Goal: Task Accomplishment & Management: Manage account settings

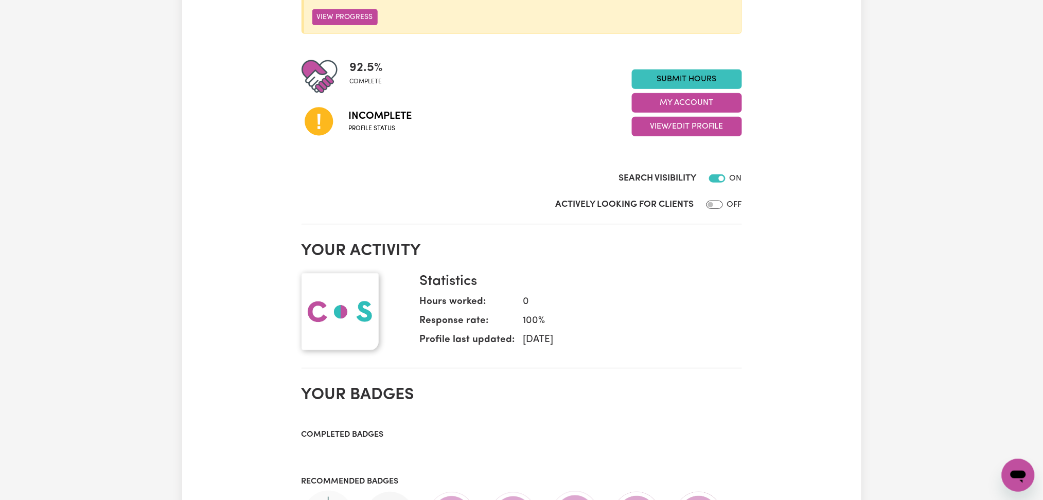
scroll to position [274, 0]
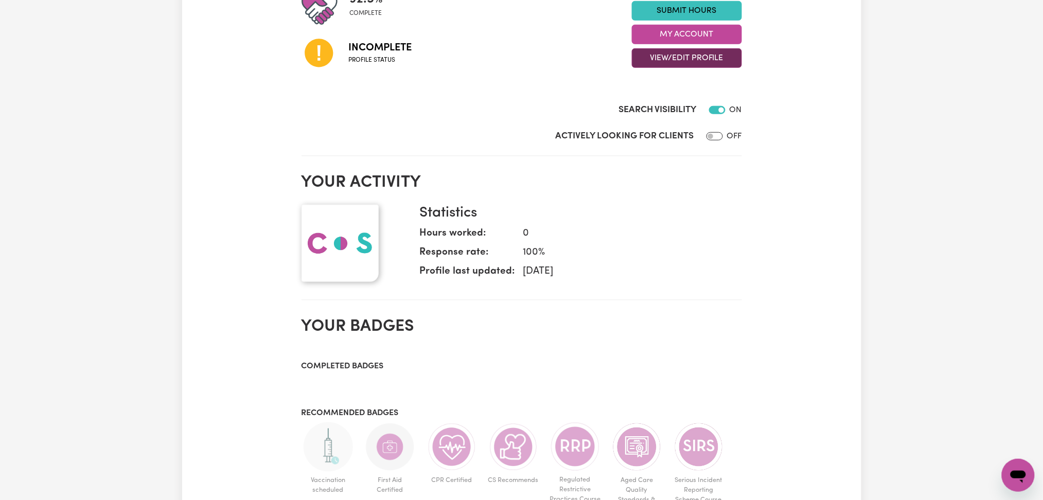
click at [662, 52] on button "View/Edit Profile" at bounding box center [687, 58] width 110 height 20
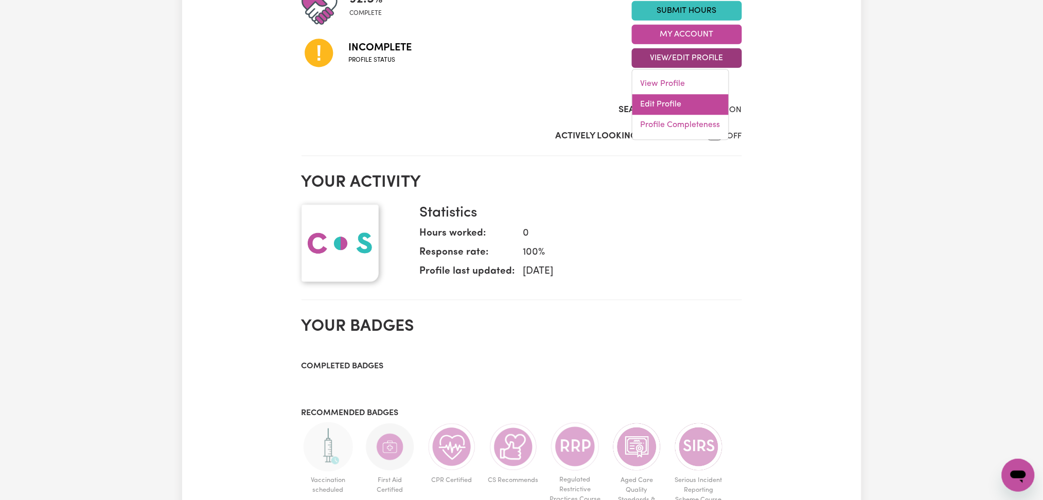
click at [656, 101] on link "Edit Profile" at bounding box center [680, 105] width 96 height 21
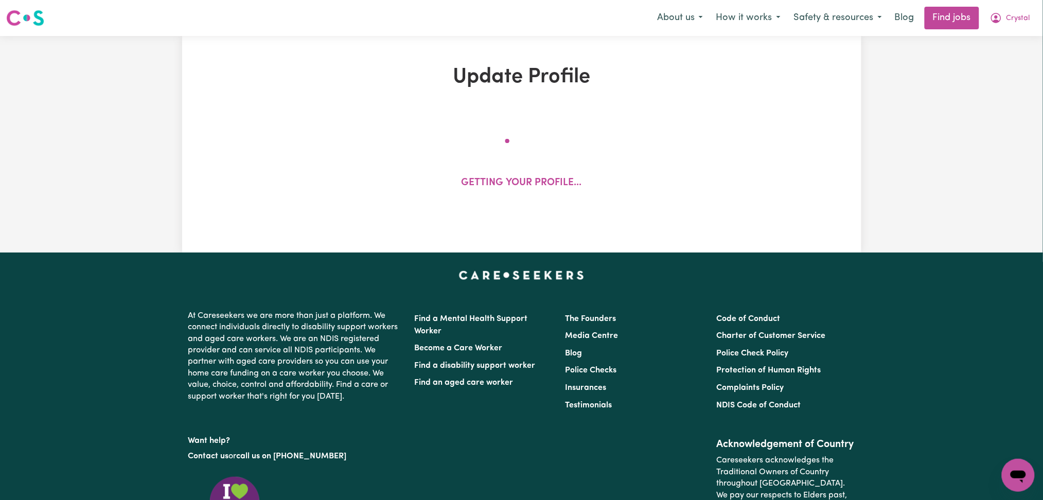
select select "[DEMOGRAPHIC_DATA]"
select select "[DEMOGRAPHIC_DATA] Citizen"
select select "Studying a healthcare related degree or qualification"
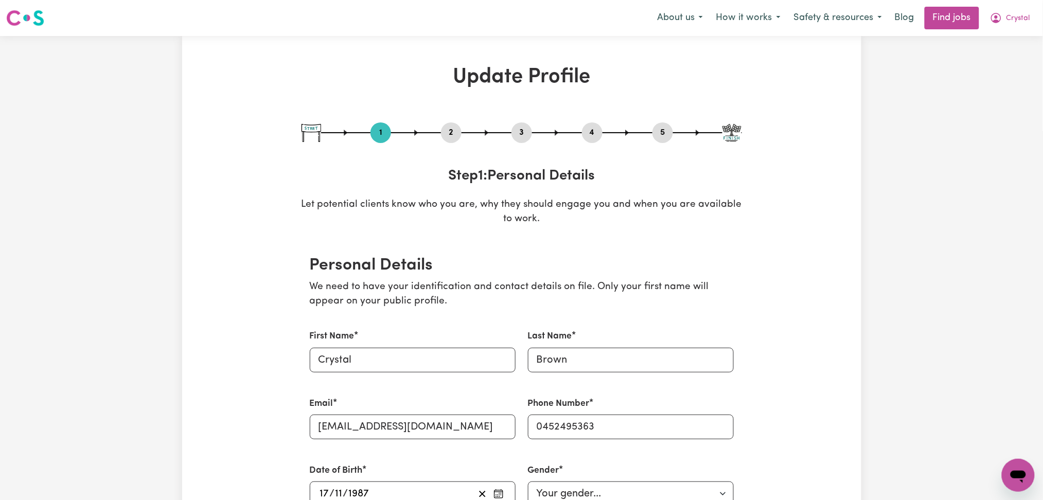
click at [459, 130] on button "2" at bounding box center [451, 132] width 21 height 13
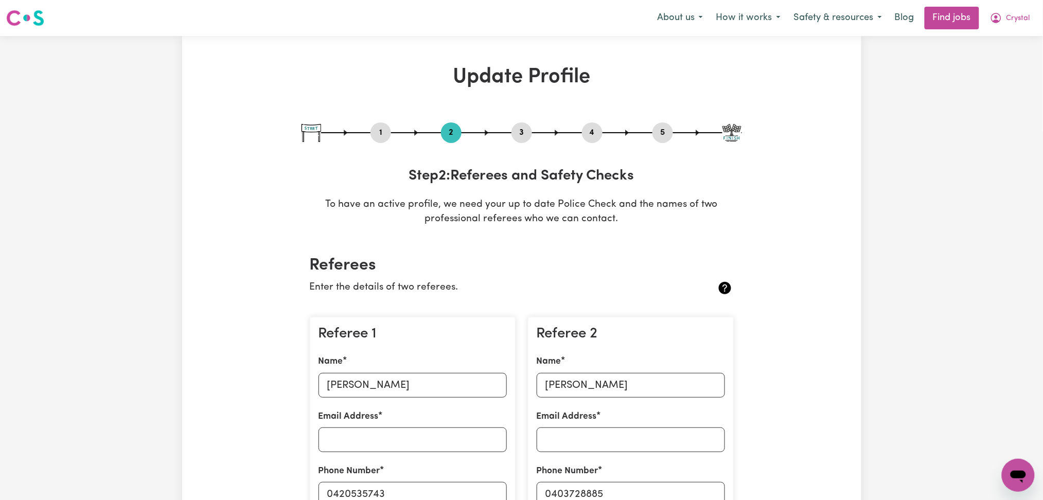
click at [524, 130] on button "3" at bounding box center [521, 132] width 21 height 13
select select "2011"
select select "2012"
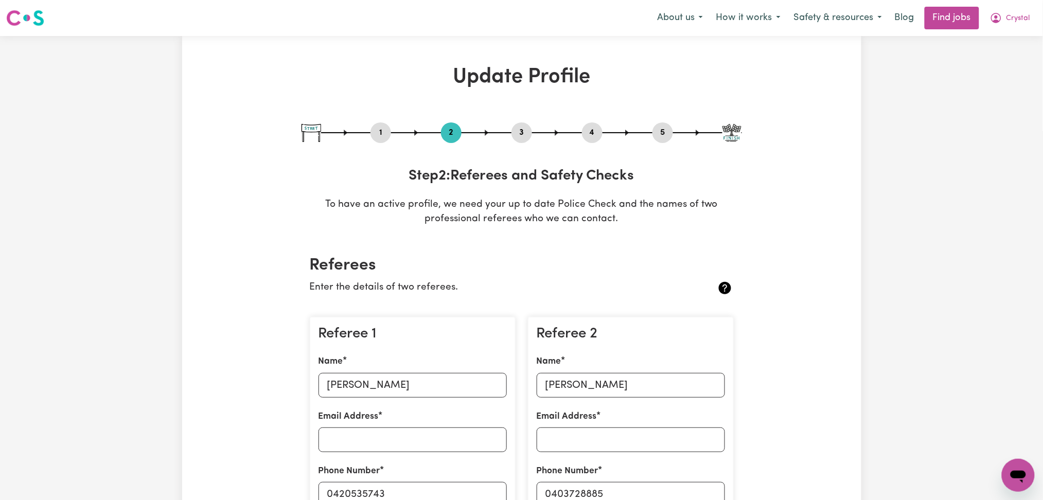
select select "Certificate III (Individual Support)"
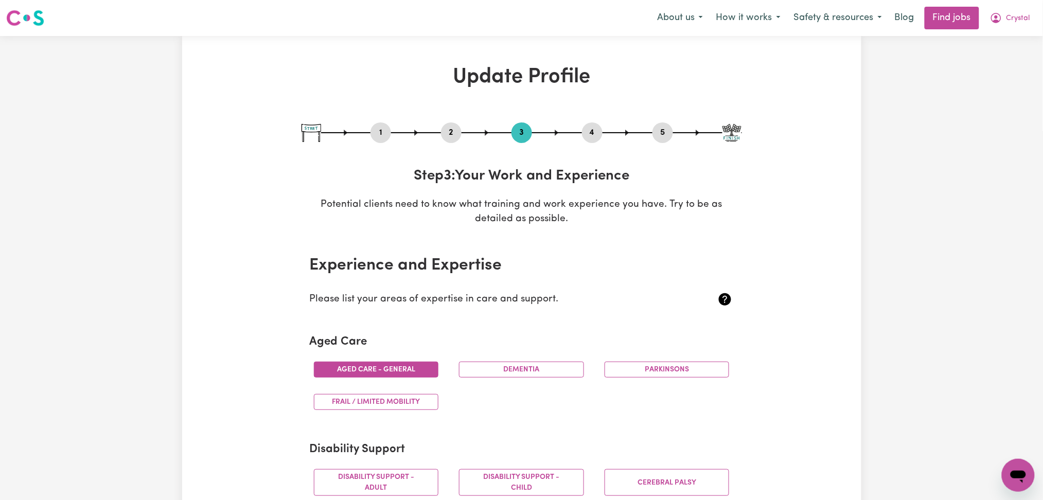
click at [587, 133] on button "4" at bounding box center [592, 132] width 21 height 13
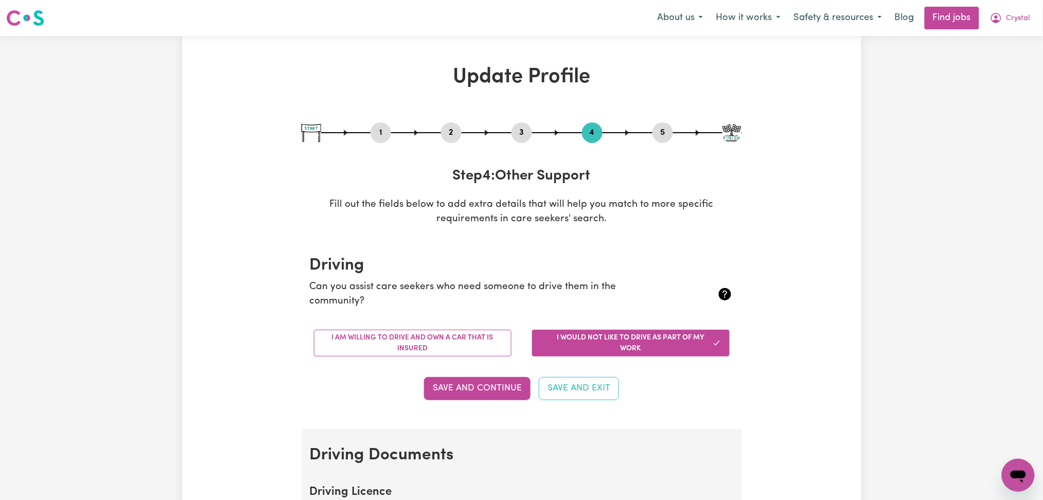
click at [664, 134] on button "5" at bounding box center [662, 132] width 21 height 13
select select "I am providing services privately on my own"
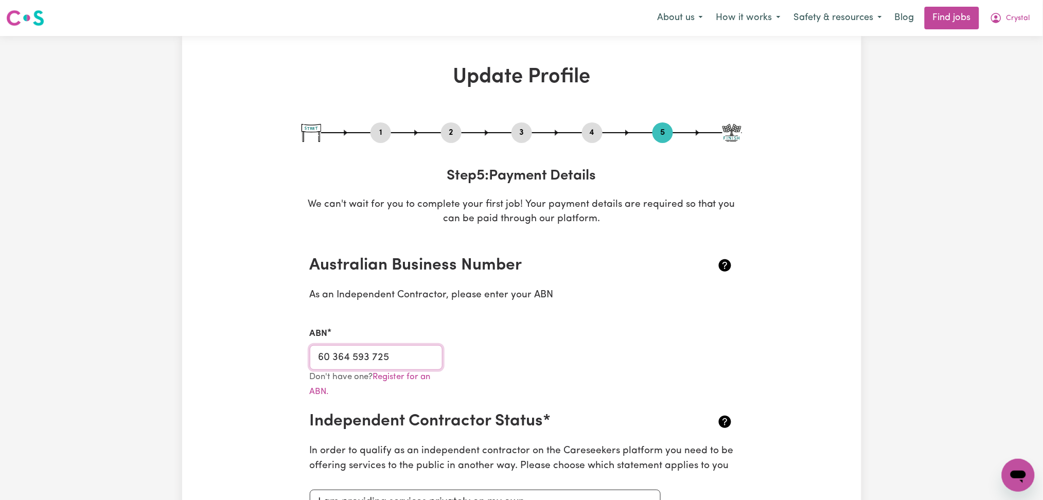
click at [389, 355] on input "60 364 593 725" at bounding box center [376, 357] width 133 height 25
click at [1021, 21] on span "Crystal" at bounding box center [1018, 18] width 24 height 11
click at [1007, 70] on link "Logout" at bounding box center [995, 79] width 81 height 20
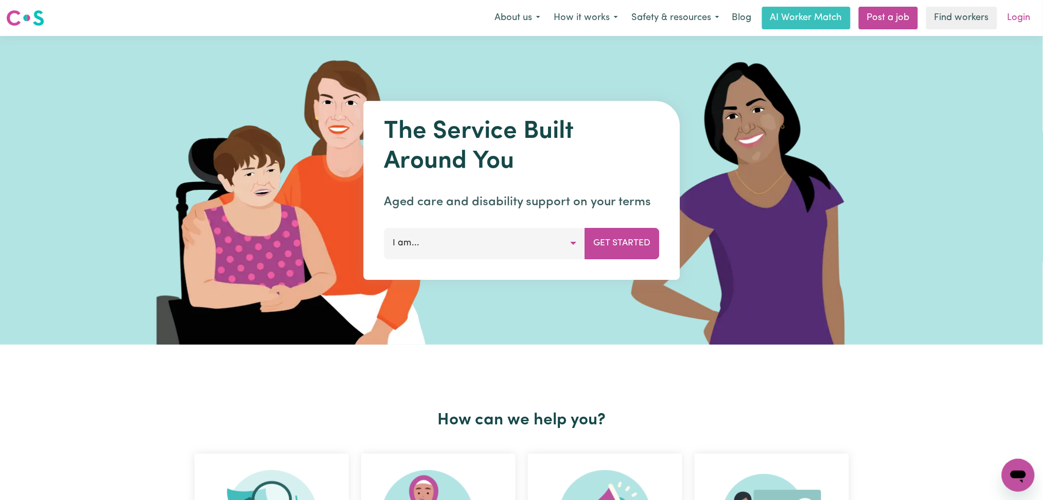
click at [1011, 14] on link "Login" at bounding box center [1018, 18] width 35 height 23
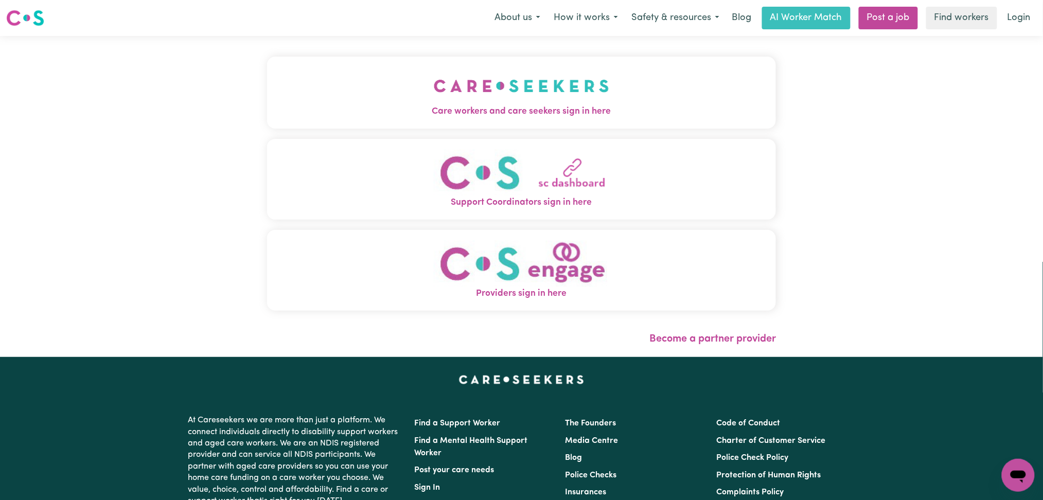
click at [519, 83] on img "Care workers and care seekers sign in here" at bounding box center [521, 86] width 175 height 38
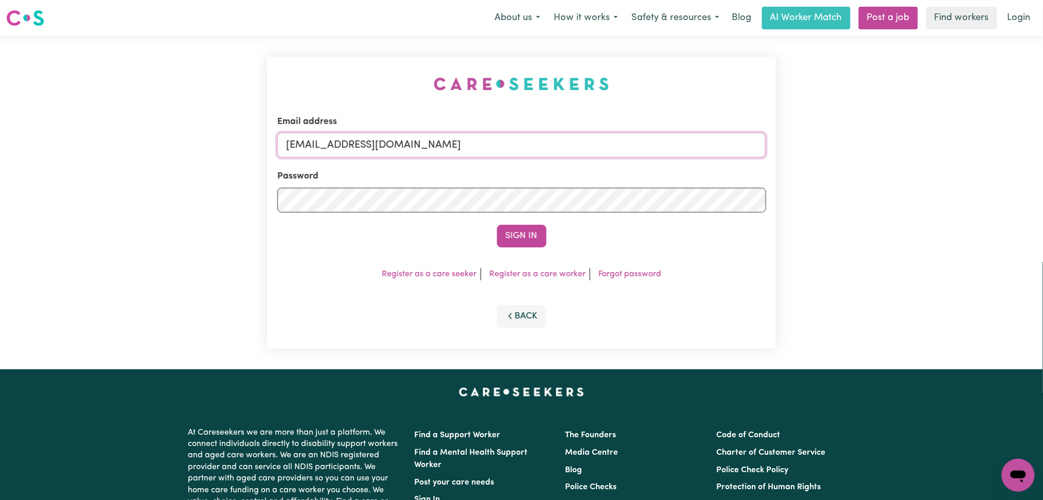
drag, startPoint x: 436, startPoint y: 136, endPoint x: 441, endPoint y: 139, distance: 5.9
click at [441, 139] on input "[EMAIL_ADDRESS][DOMAIN_NAME]" at bounding box center [521, 145] width 489 height 25
drag, startPoint x: 337, startPoint y: 137, endPoint x: 574, endPoint y: 136, distance: 236.6
click at [574, 136] on input "Superuser~[EMAIL_ADDRESS][DOMAIN_NAME]" at bounding box center [521, 145] width 489 height 25
type input "Superuser~[EMAIL_ADDRESS][DOMAIN_NAME]"
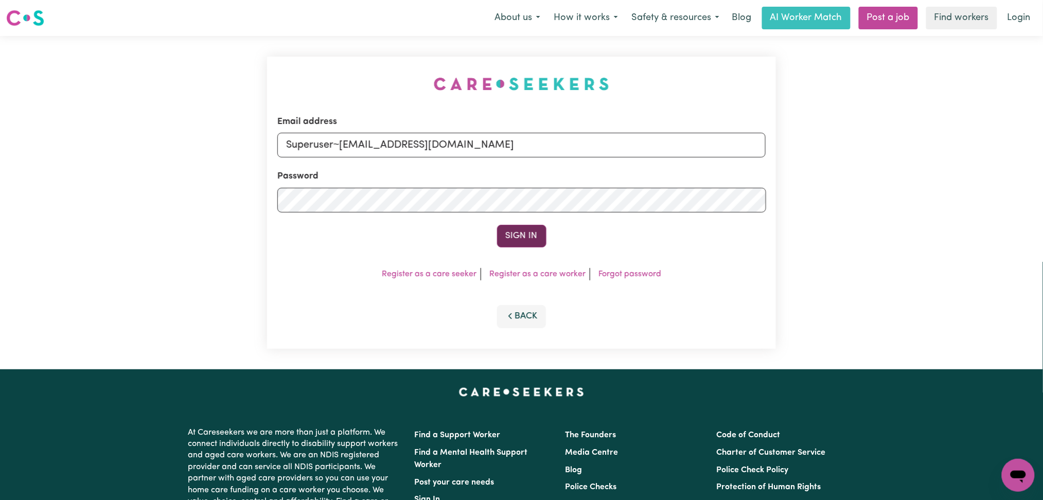
click at [520, 234] on button "Sign In" at bounding box center [521, 236] width 49 height 23
